Goal: Task Accomplishment & Management: Manage account settings

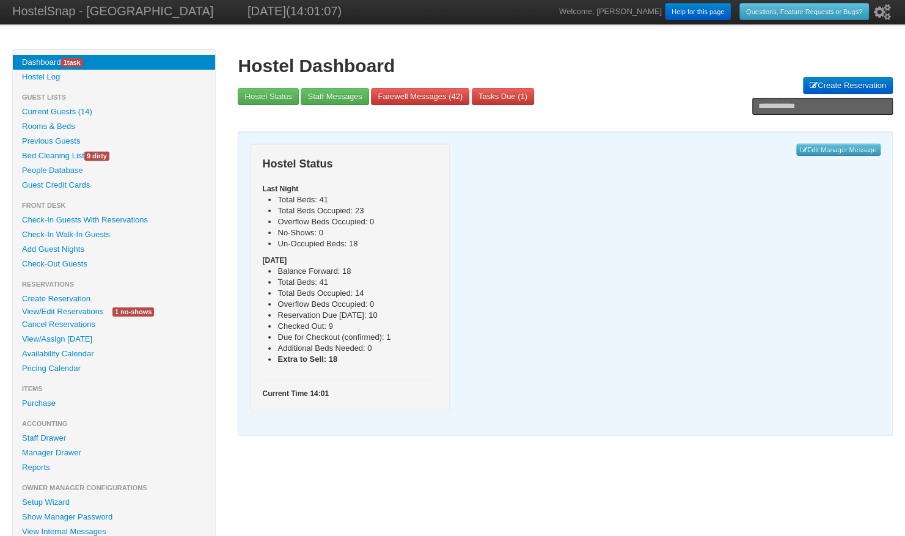
click at [48, 353] on link "Availability Calendar" at bounding box center [114, 354] width 202 height 15
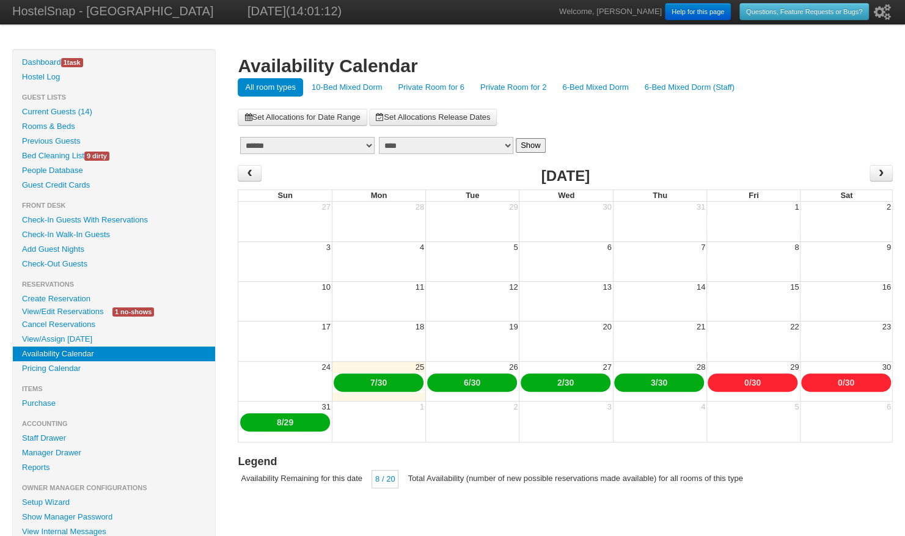
click at [325, 147] on select "******* ******** ***** ***** *** **** **** ****** ********* ******* ******** **…" at bounding box center [307, 145] width 134 height 17
select select "**"
click at [240, 137] on select "******* ******** ***** ***** *** **** **** ****** ********* ******* ******** **…" at bounding box center [307, 145] width 134 height 17
click at [526, 149] on button "Show" at bounding box center [531, 145] width 30 height 15
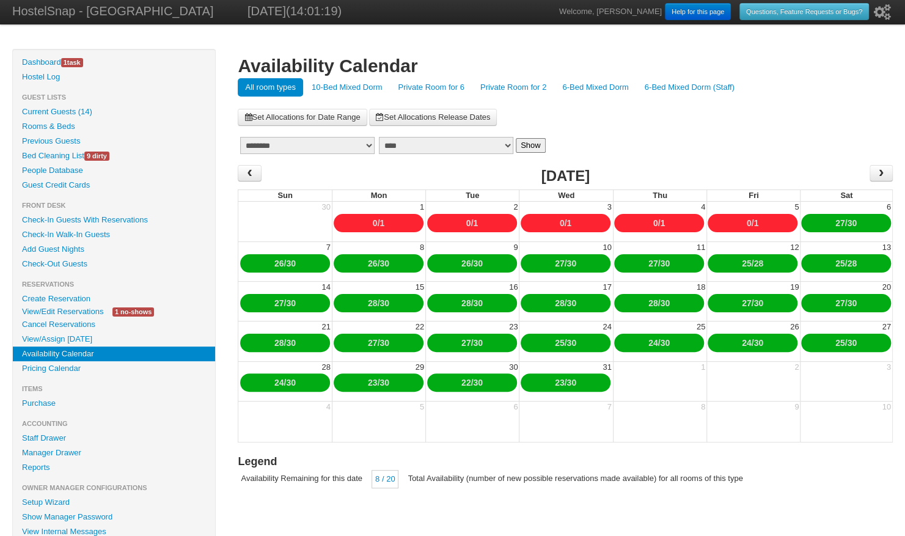
click at [431, 88] on link "Private Room for 6" at bounding box center [431, 87] width 81 height 18
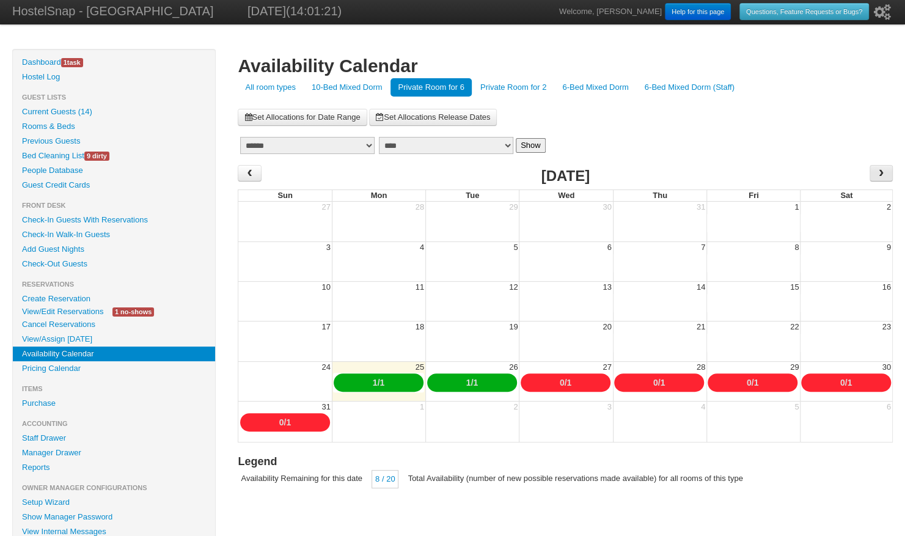
click at [879, 174] on span "›" at bounding box center [881, 173] width 10 height 18
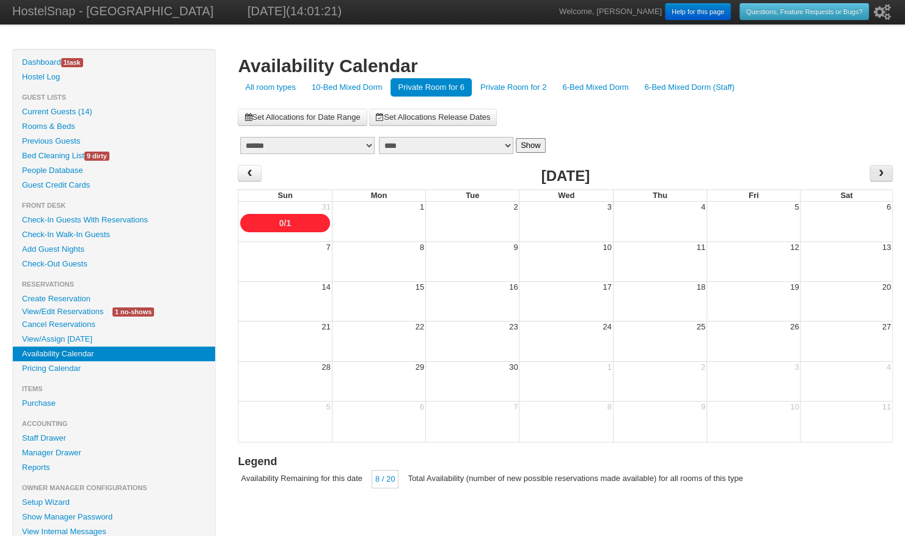
click at [879, 174] on span "›" at bounding box center [881, 173] width 10 height 18
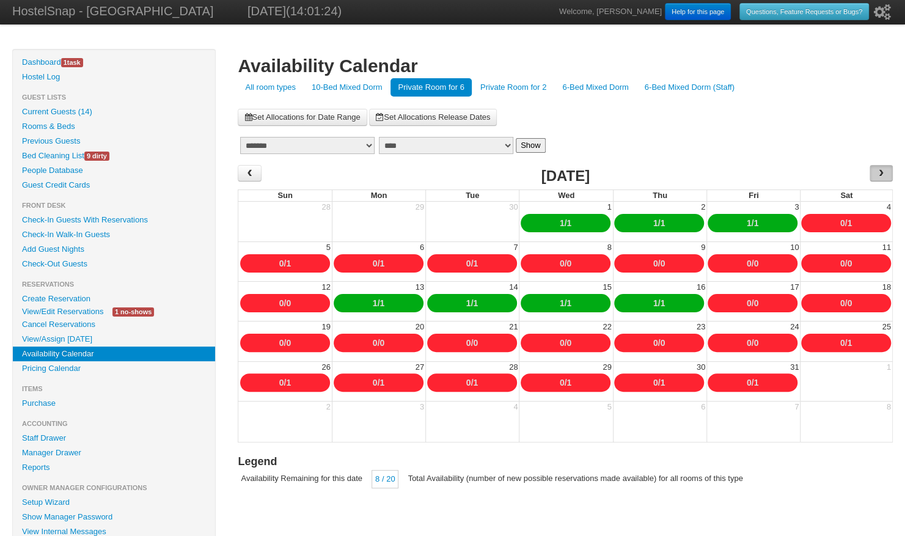
click at [879, 172] on span "›" at bounding box center [881, 173] width 10 height 18
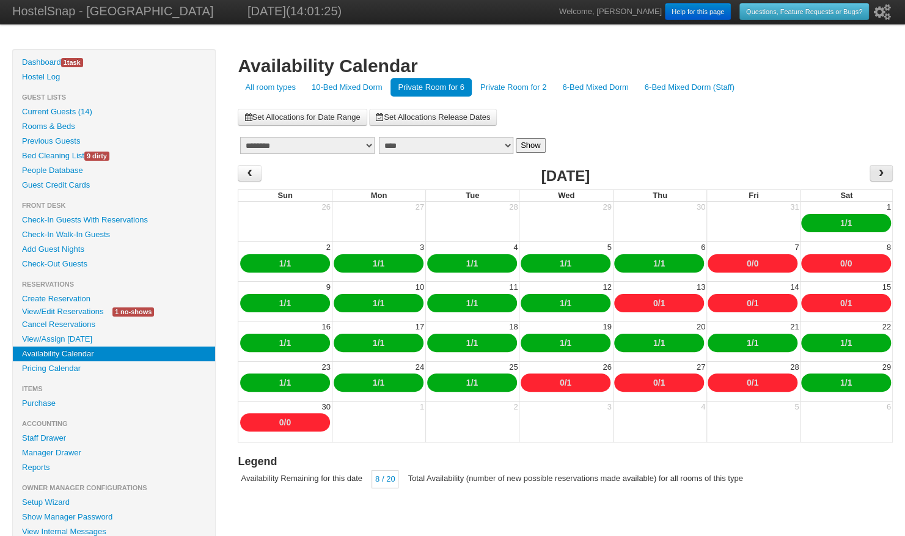
click at [879, 172] on span "›" at bounding box center [881, 173] width 10 height 18
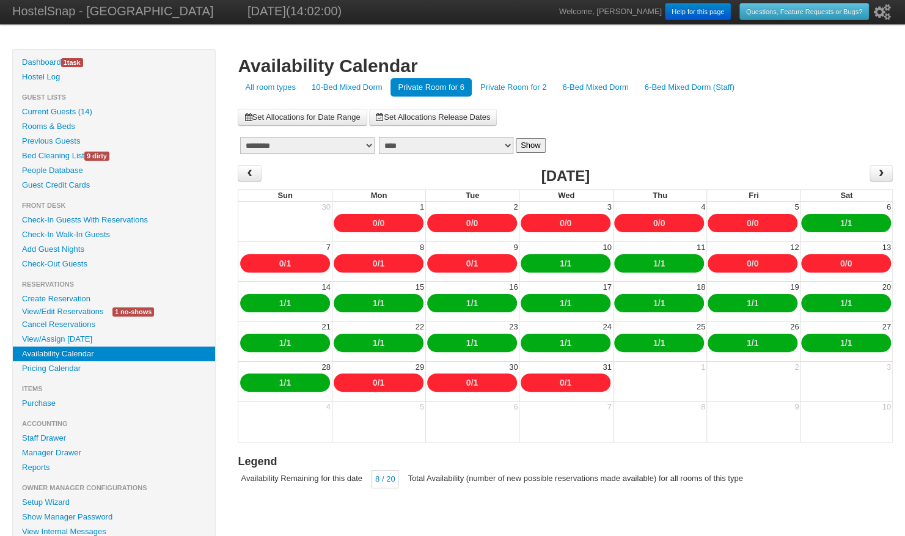
click at [534, 87] on link "Private Room for 2" at bounding box center [513, 87] width 81 height 18
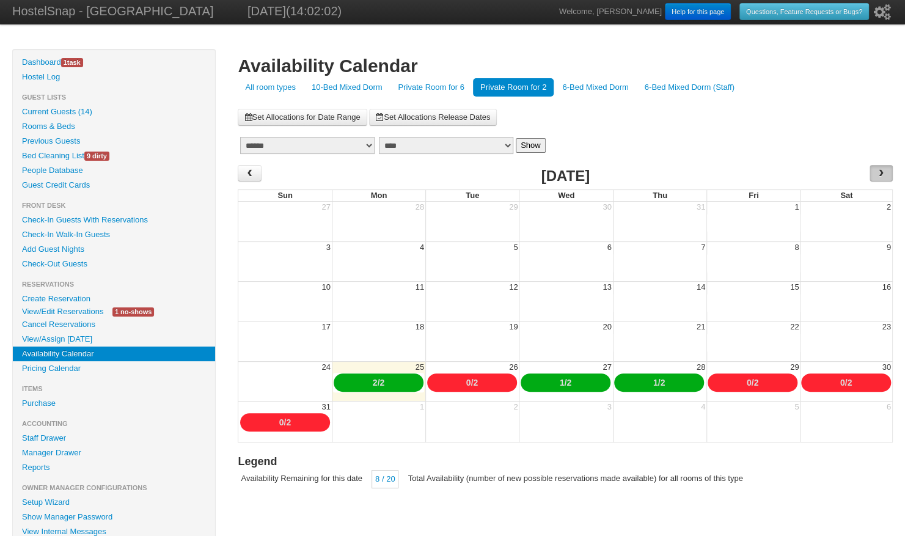
click at [882, 171] on span "›" at bounding box center [881, 173] width 10 height 18
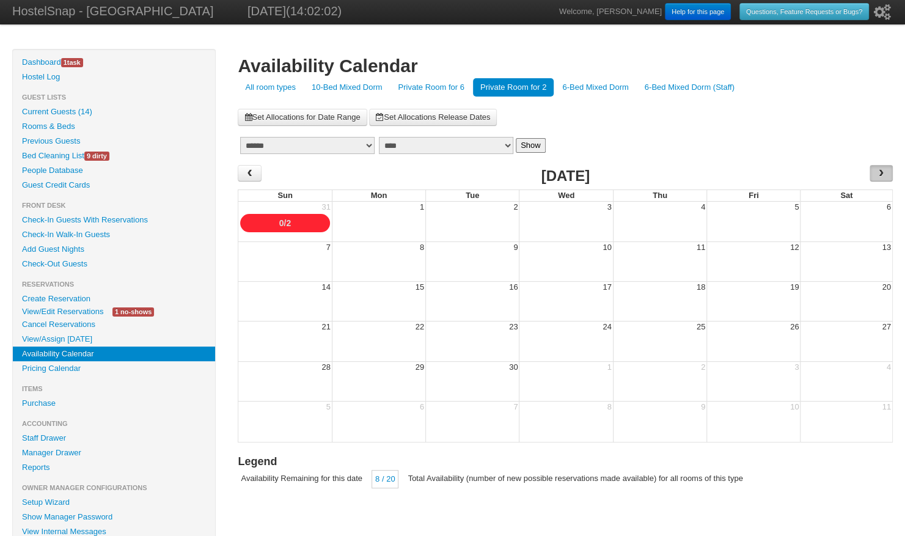
click at [882, 171] on span "›" at bounding box center [881, 173] width 10 height 18
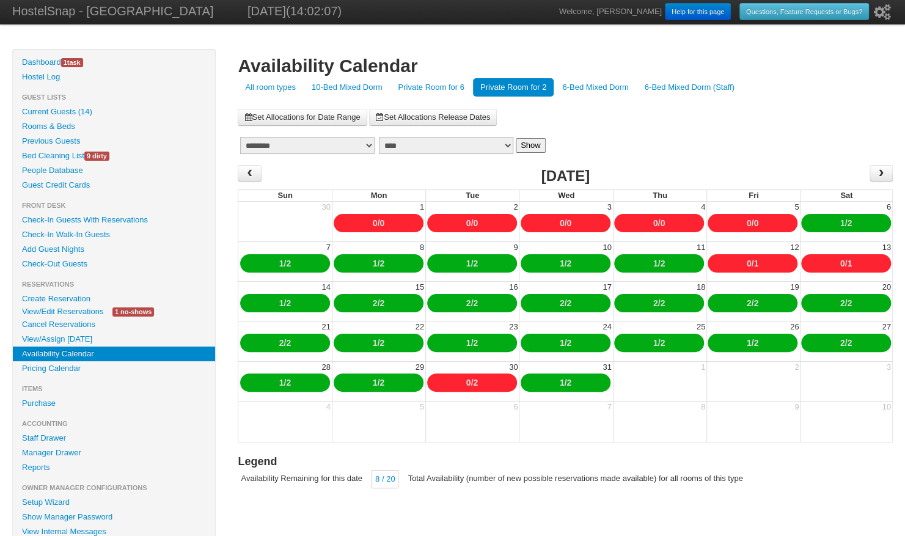
click at [747, 263] on link "0" at bounding box center [749, 264] width 5 height 10
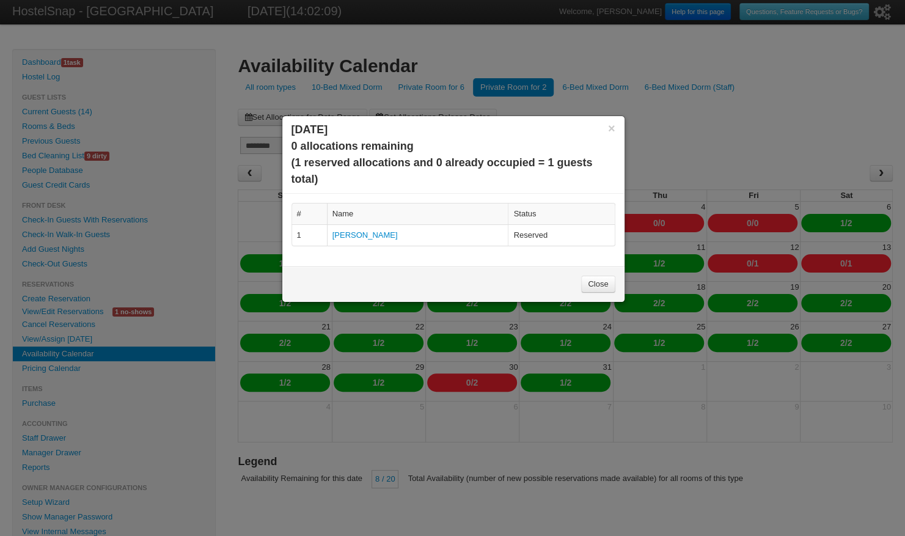
click at [593, 281] on link "Close" at bounding box center [598, 284] width 34 height 17
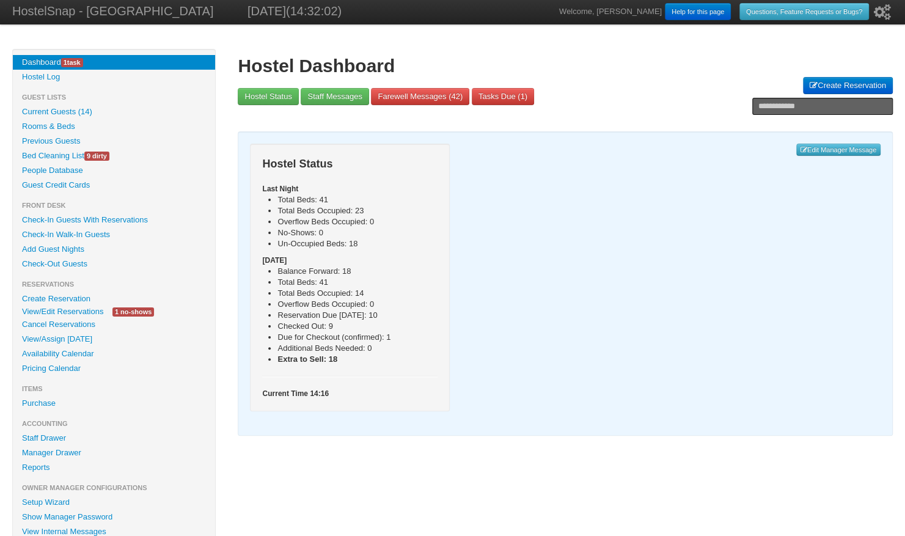
click at [82, 310] on link "View/Edit Reservations" at bounding box center [63, 311] width 100 height 13
click at [79, 354] on link "Availability Calendar" at bounding box center [114, 354] width 202 height 15
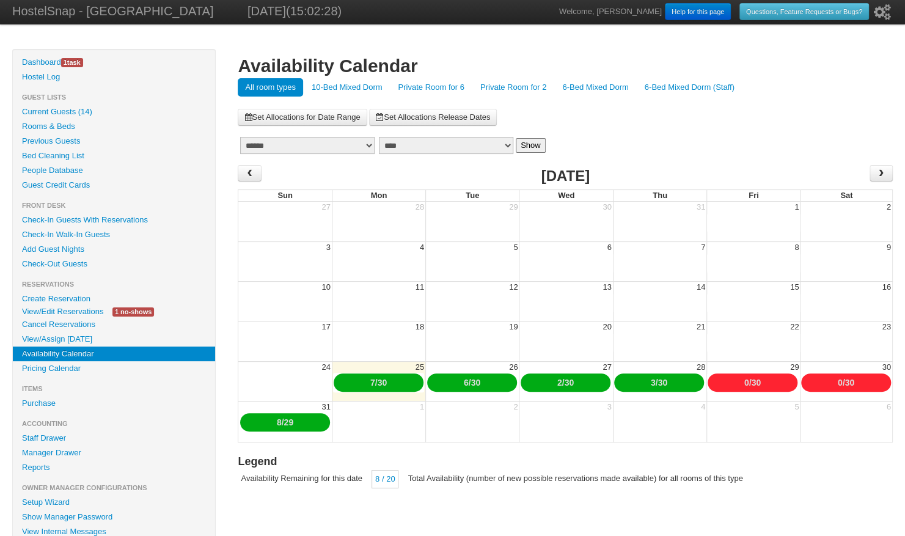
click at [423, 90] on link "Private Room for 6" at bounding box center [431, 87] width 81 height 18
